Goal: Information Seeking & Learning: Understand process/instructions

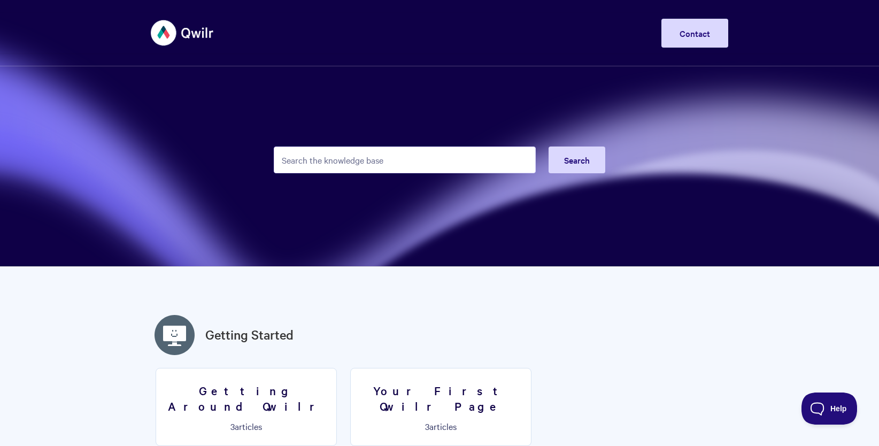
click at [783, 175] on section "Search" at bounding box center [439, 133] width 879 height 267
click at [316, 169] on input "Search the knowledge base" at bounding box center [405, 159] width 262 height 27
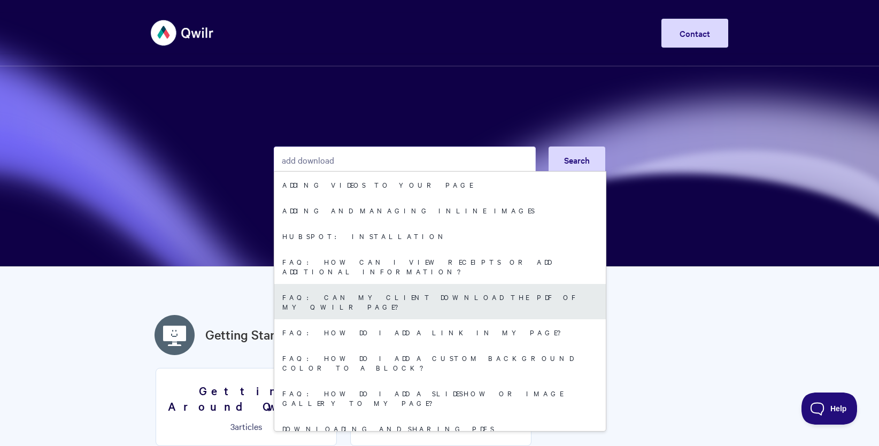
type input "add download"
click at [409, 287] on link "FAQ: Can my client download the PDF of my Qwilr Page?" at bounding box center [439, 301] width 331 height 35
